Goal: Check status

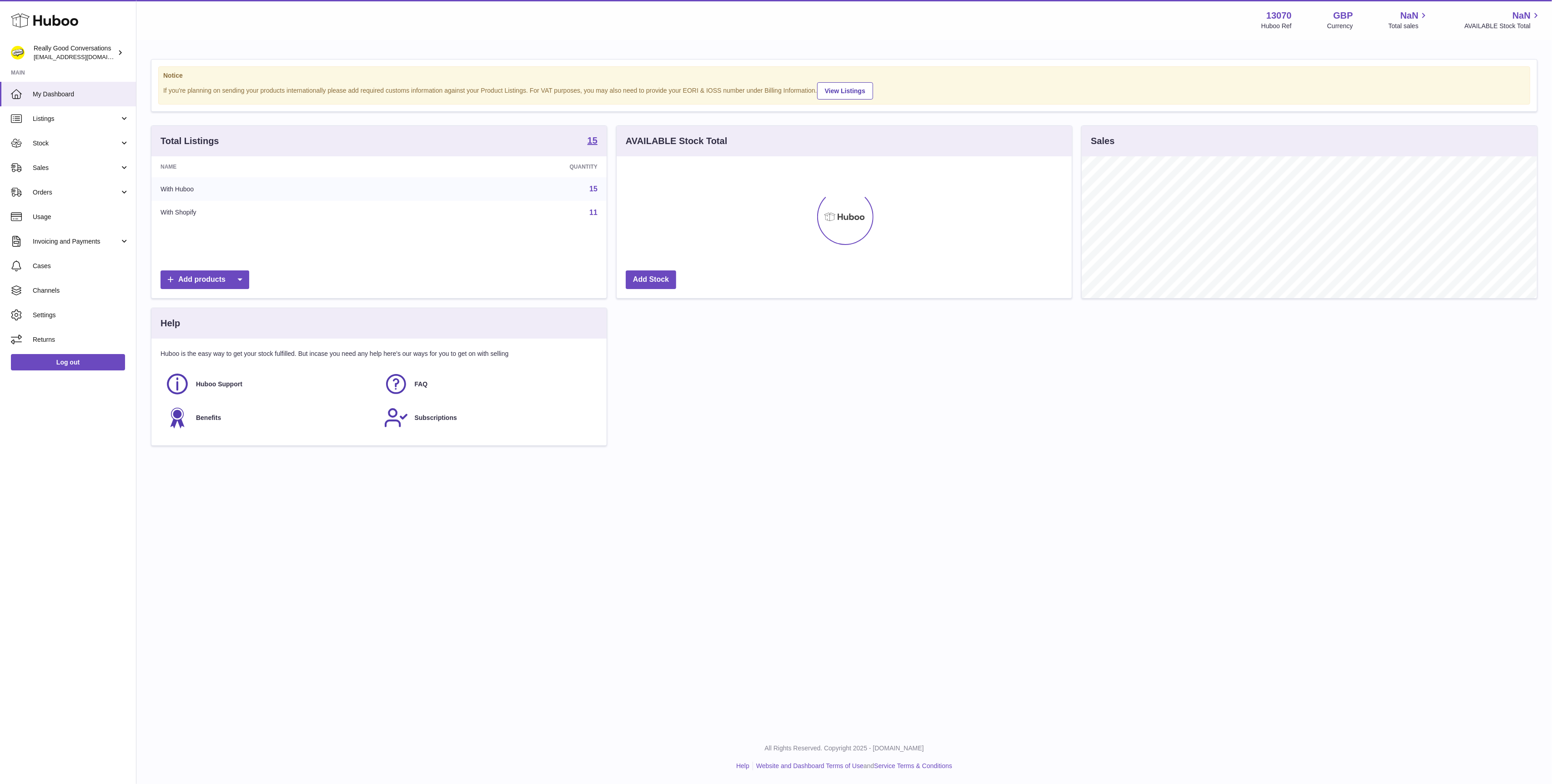
scroll to position [142, 455]
click at [66, 185] on link "Orders" at bounding box center [68, 192] width 136 height 25
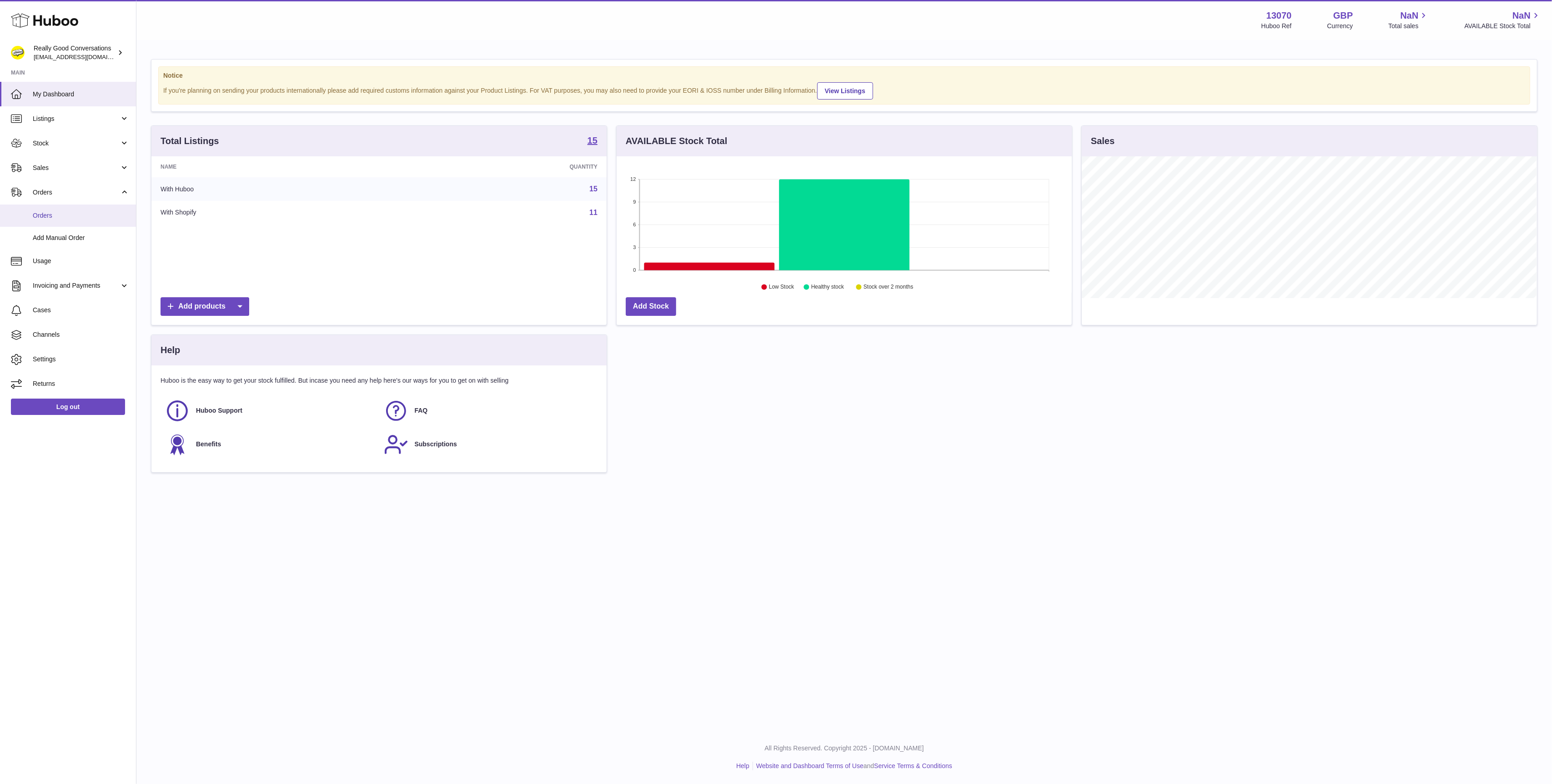
click at [67, 215] on span "Orders" at bounding box center [81, 216] width 96 height 8
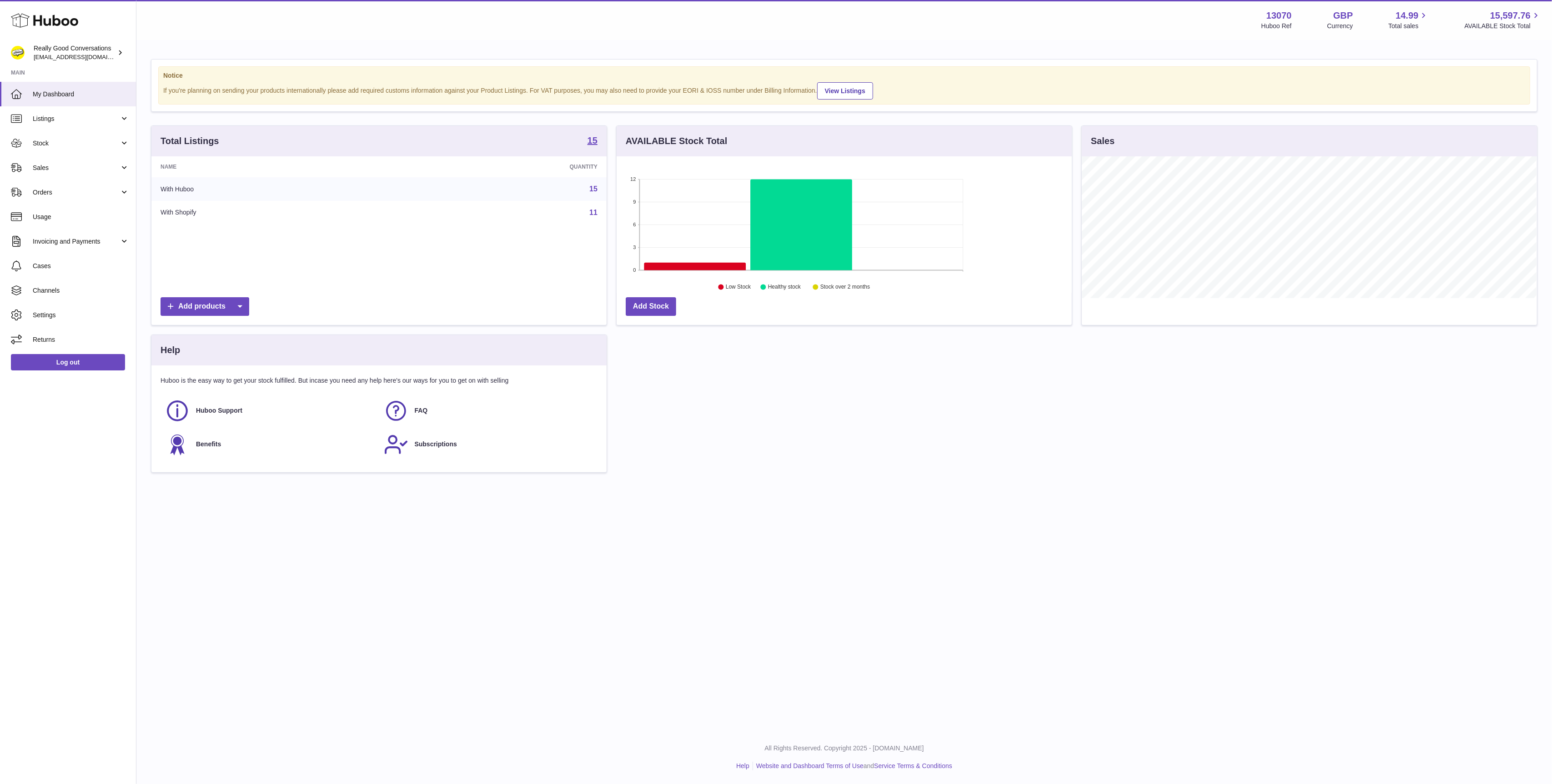
scroll to position [142, 455]
click at [899, 444] on div "Total Listings 15 Name Quantity With Huboo 15 With Shopify 11 Add products AVAI…" at bounding box center [844, 303] width 1395 height 356
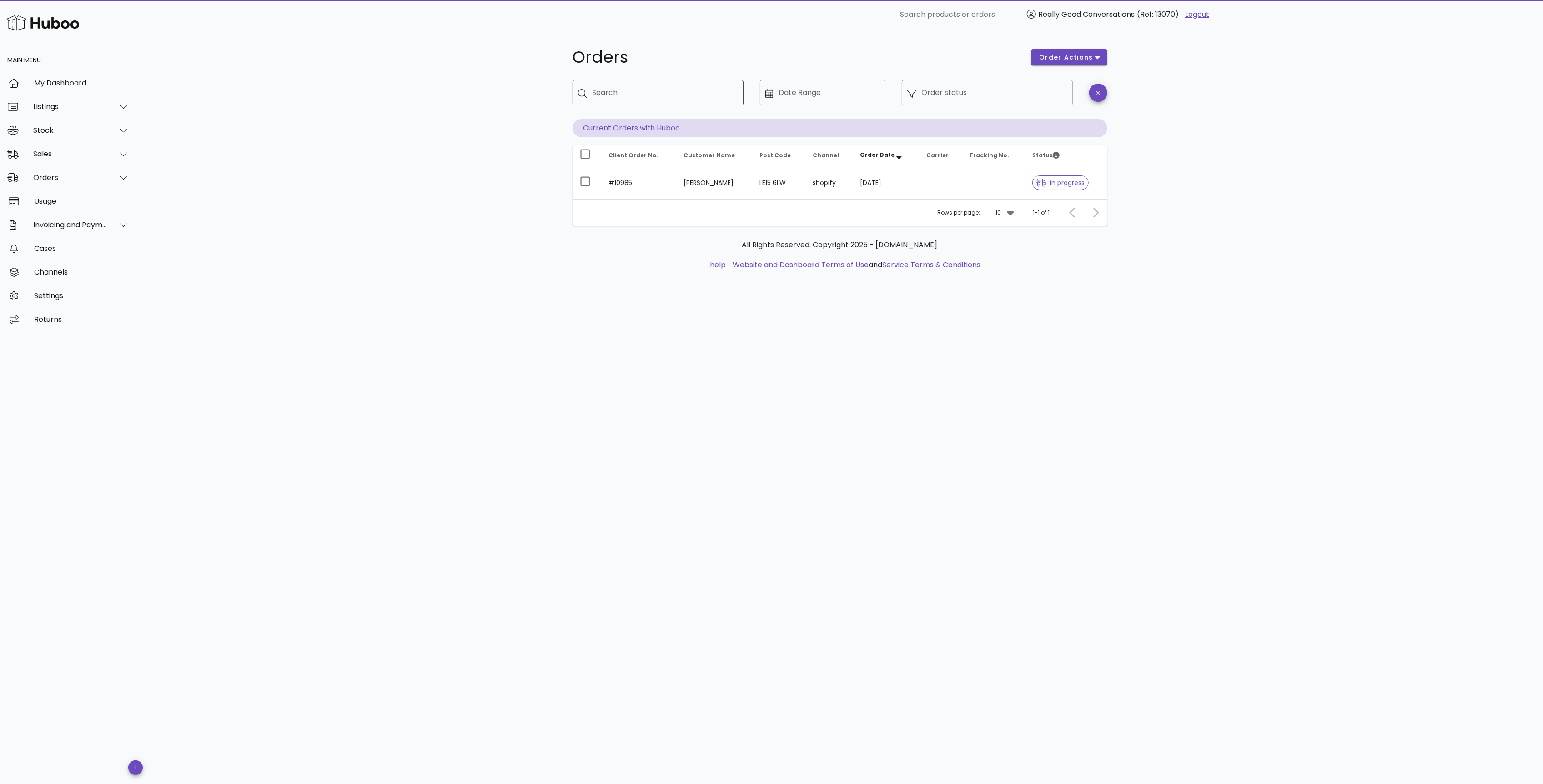
click at [672, 95] on input "Search" at bounding box center [664, 93] width 144 height 14
paste input "**********"
type input "**********"
click at [710, 89] on input "Search" at bounding box center [664, 93] width 144 height 14
click at [897, 93] on div "​ Order status" at bounding box center [987, 99] width 182 height 50
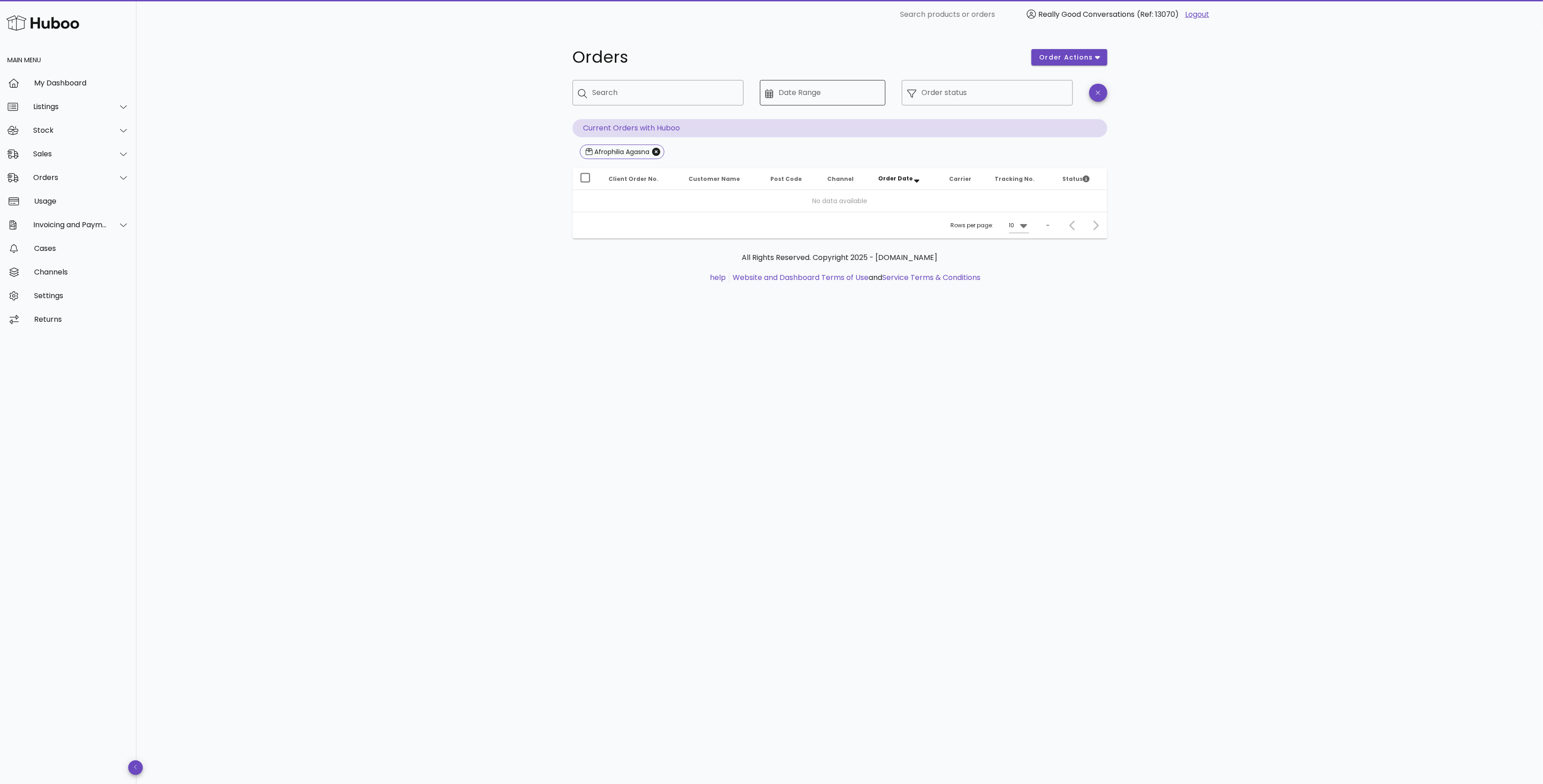
click at [817, 86] on input "Date Range" at bounding box center [829, 93] width 101 height 14
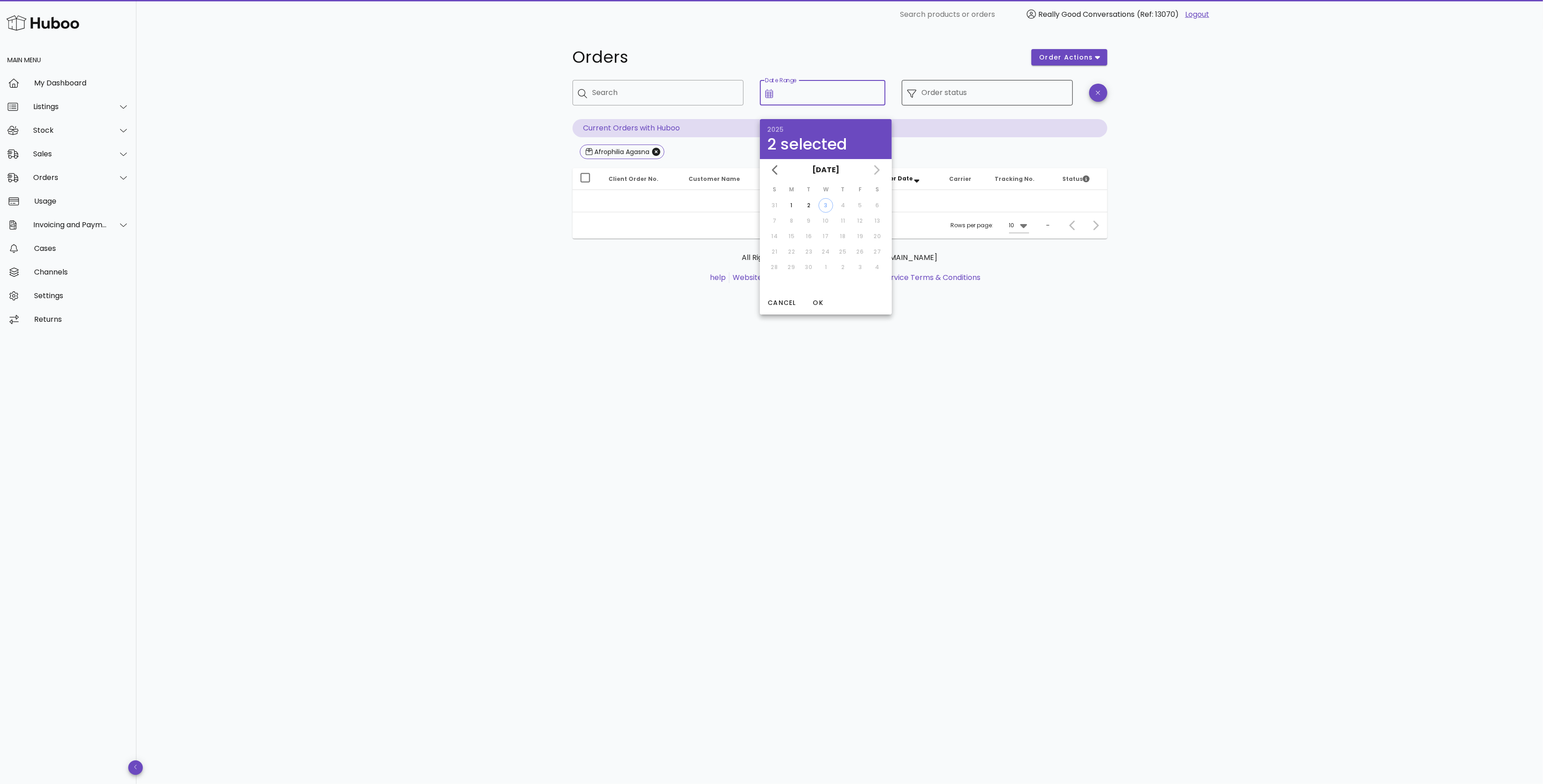
click at [1013, 95] on input "Order status" at bounding box center [995, 93] width 146 height 14
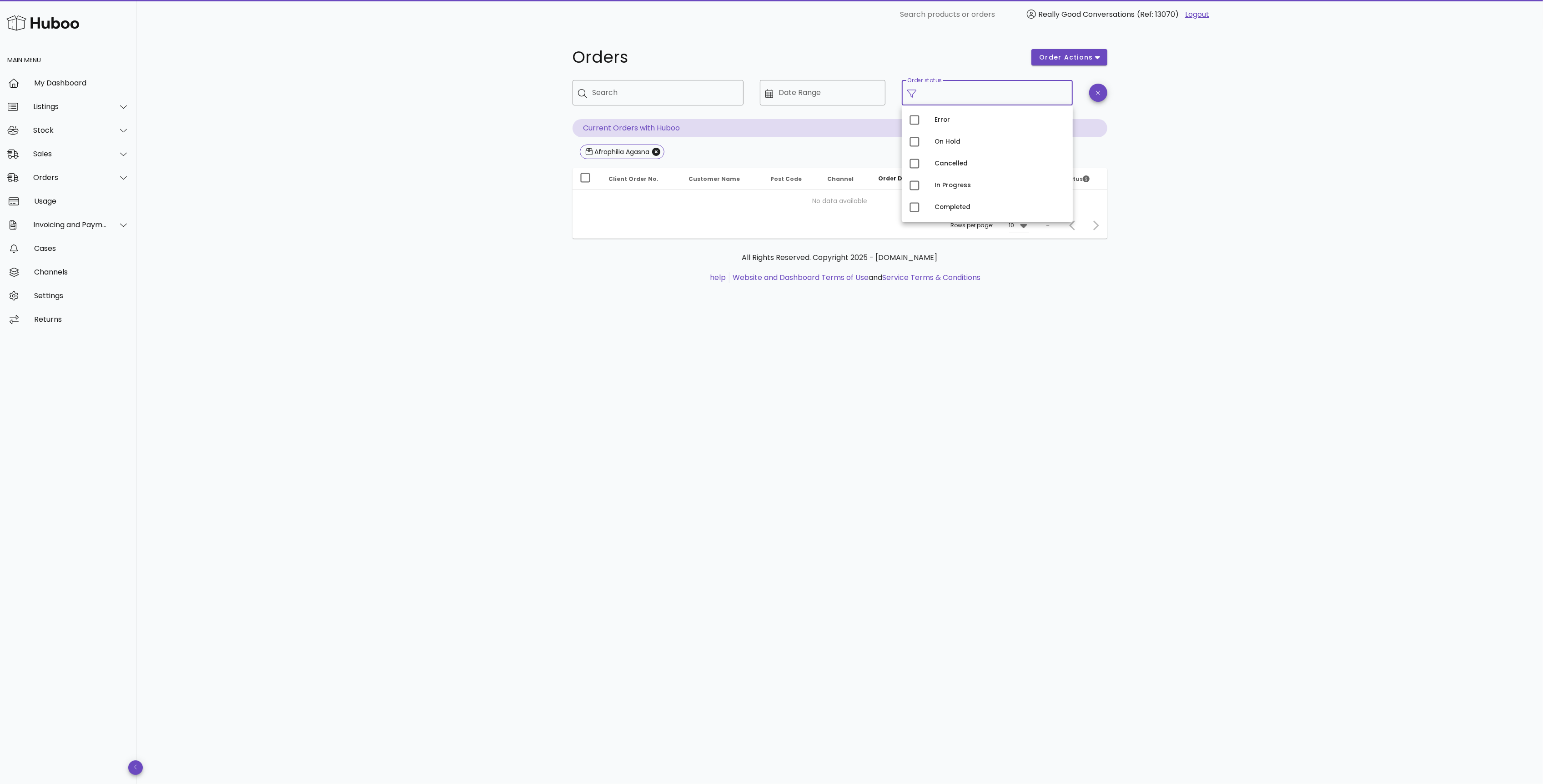
click at [756, 340] on div "Orders order actions ​ Search ​ Date Range ​ Order status Current Orders with H…" at bounding box center [839, 406] width 1406 height 755
click at [532, 320] on div "Orders order actions ​ Search ​ Date Range ​ Order status Current Orders with H…" at bounding box center [839, 406] width 1406 height 755
click at [636, 278] on ul "help Website and Dashboard Terms of Use and Service Terms & Conditions" at bounding box center [839, 278] width 520 height 11
click at [678, 103] on div "Search" at bounding box center [664, 93] width 144 height 25
